Goal: Find specific fact: Find specific fact

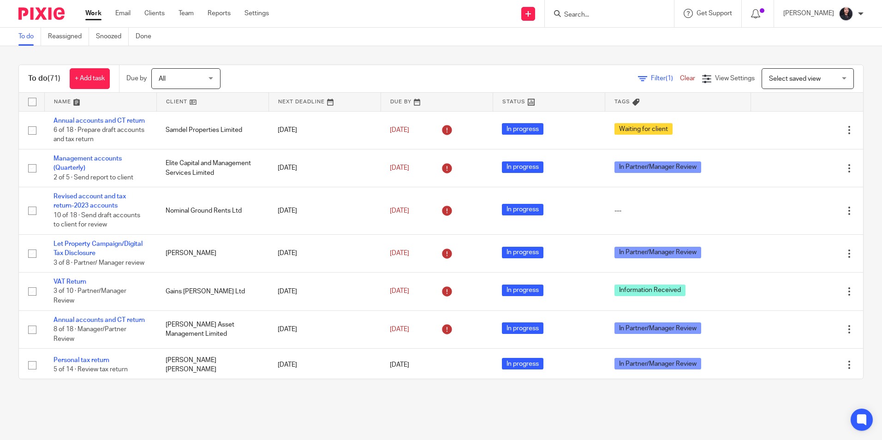
scroll to position [138, 0]
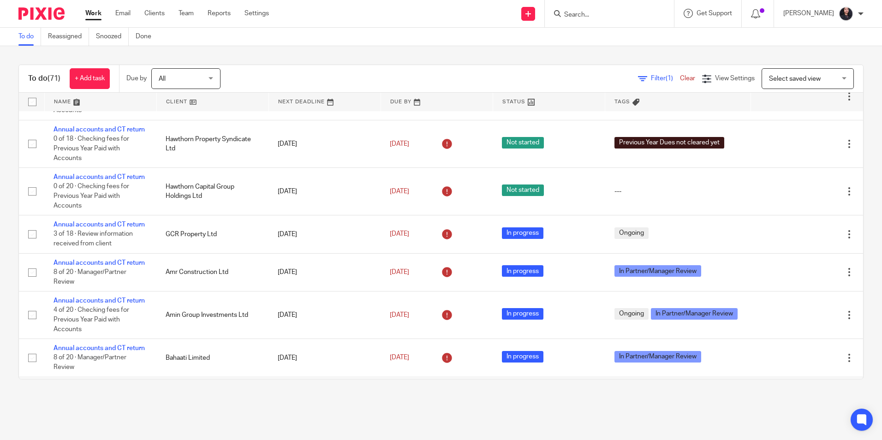
scroll to position [692, 0]
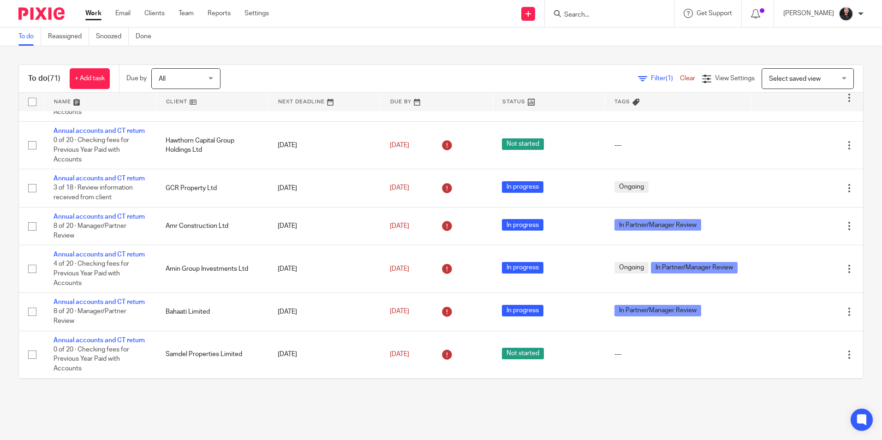
click at [577, 17] on input "Search" at bounding box center [604, 15] width 83 height 8
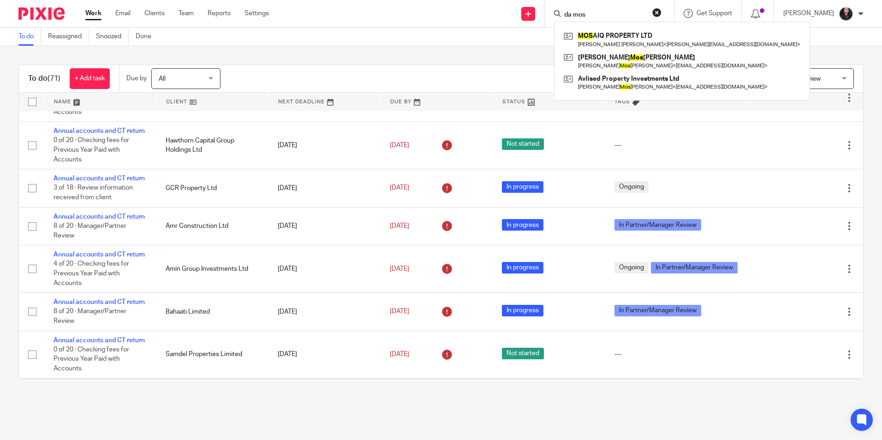
type input "da mos"
click at [653, 15] on button "reset" at bounding box center [656, 12] width 9 height 9
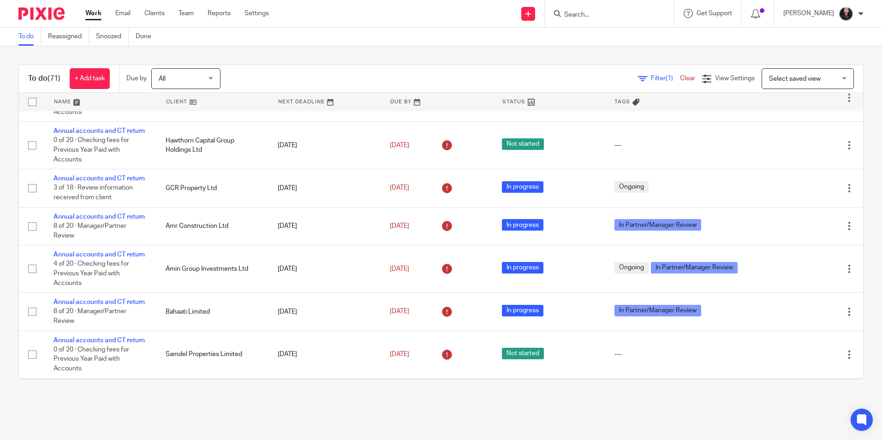
click at [569, 17] on input "Search" at bounding box center [604, 15] width 83 height 8
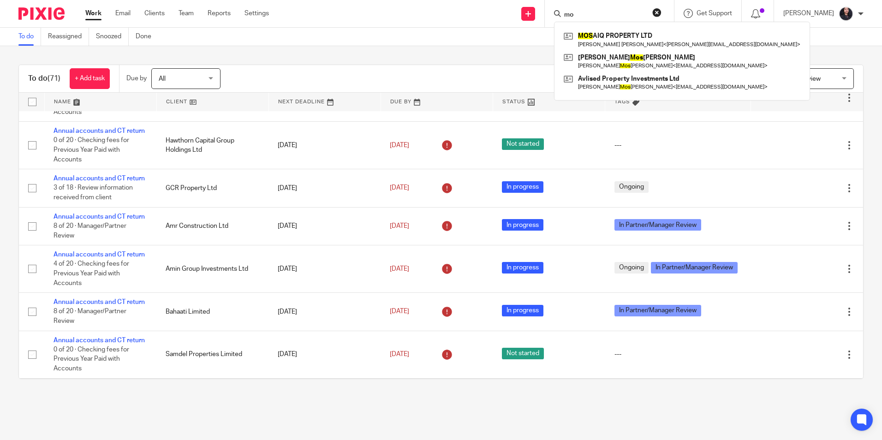
type input "m"
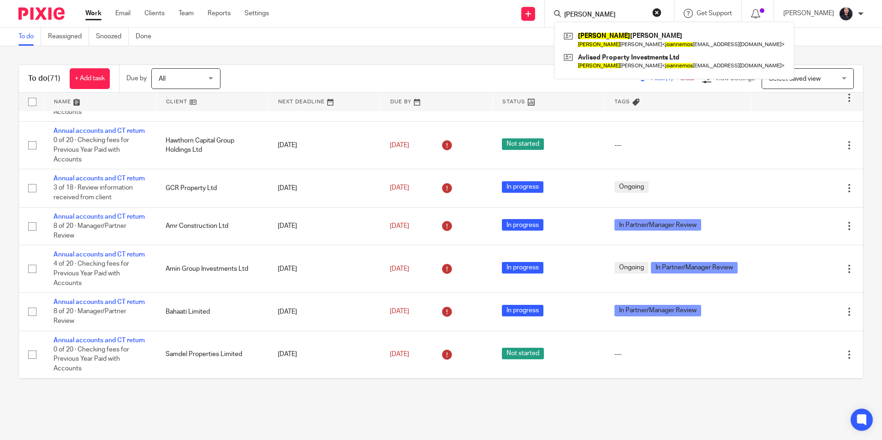
type input "[PERSON_NAME]"
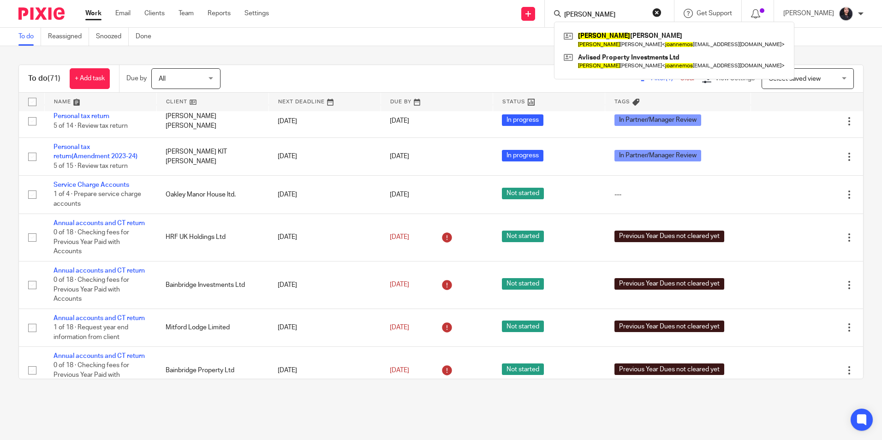
scroll to position [231, 0]
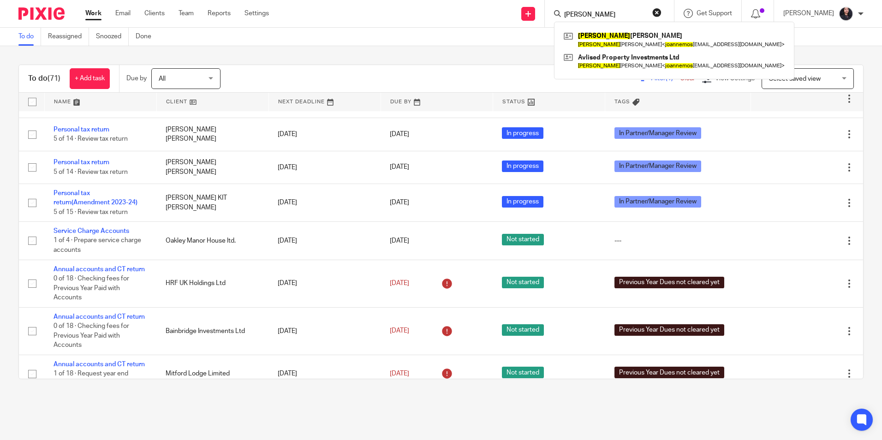
click at [652, 12] on button "reset" at bounding box center [656, 12] width 9 height 9
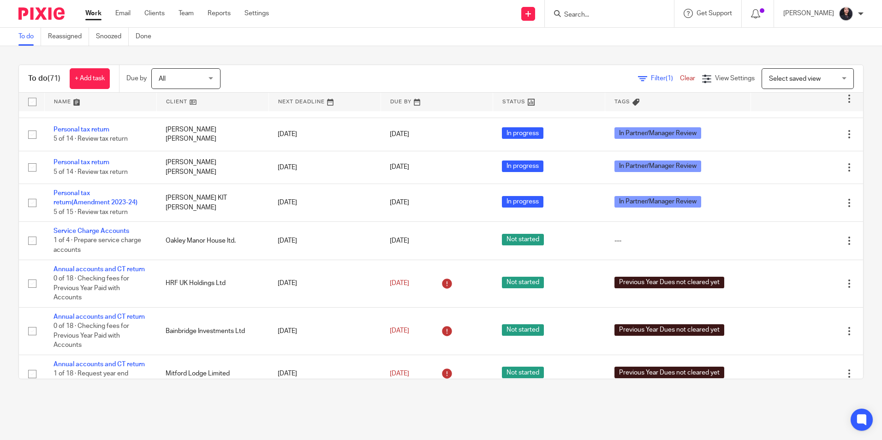
click at [590, 14] on input "Search" at bounding box center [604, 15] width 83 height 8
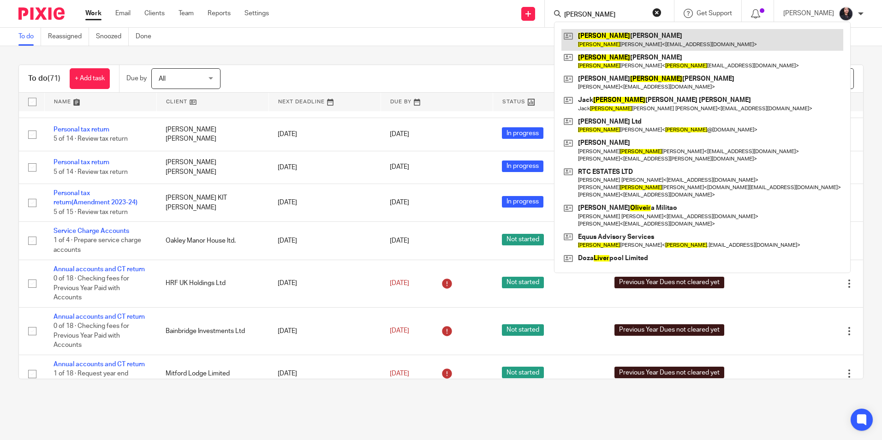
type input "[PERSON_NAME]"
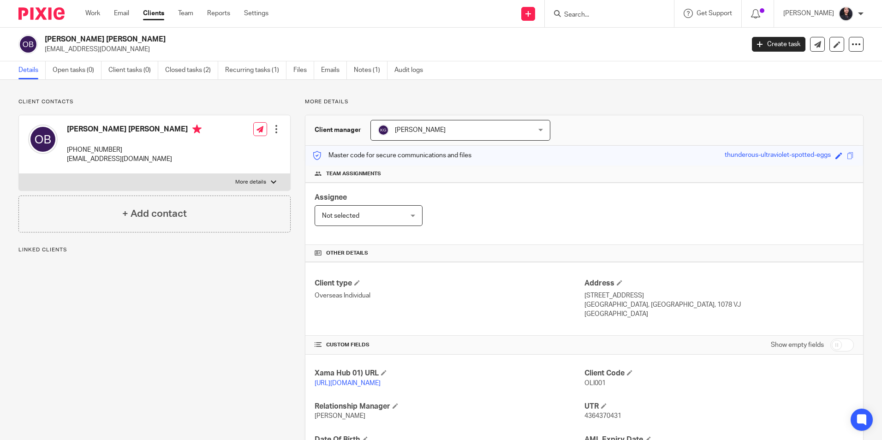
scroll to position [90, 0]
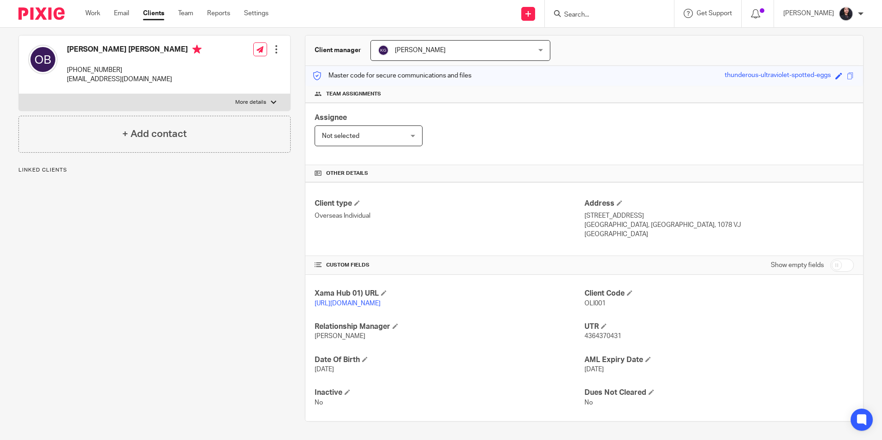
click at [589, 335] on span "4364370431" at bounding box center [603, 336] width 37 height 6
copy span "4364370431"
